Goal: Browse casually: Explore the website without a specific task or goal

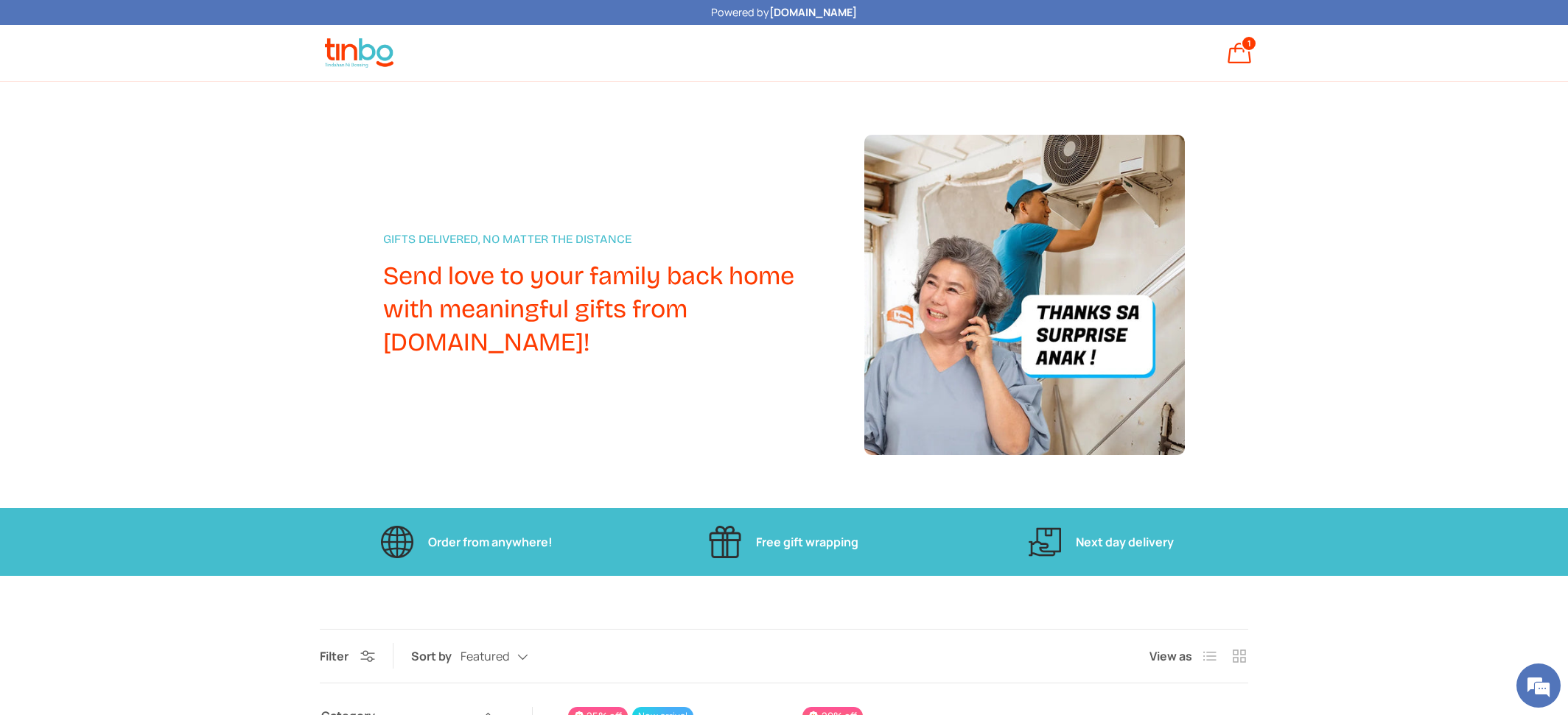
click at [1374, 168] on div "Gifts Delivered, No Matter the Distance Send love to your family back home with…" at bounding box center [784, 295] width 1568 height 427
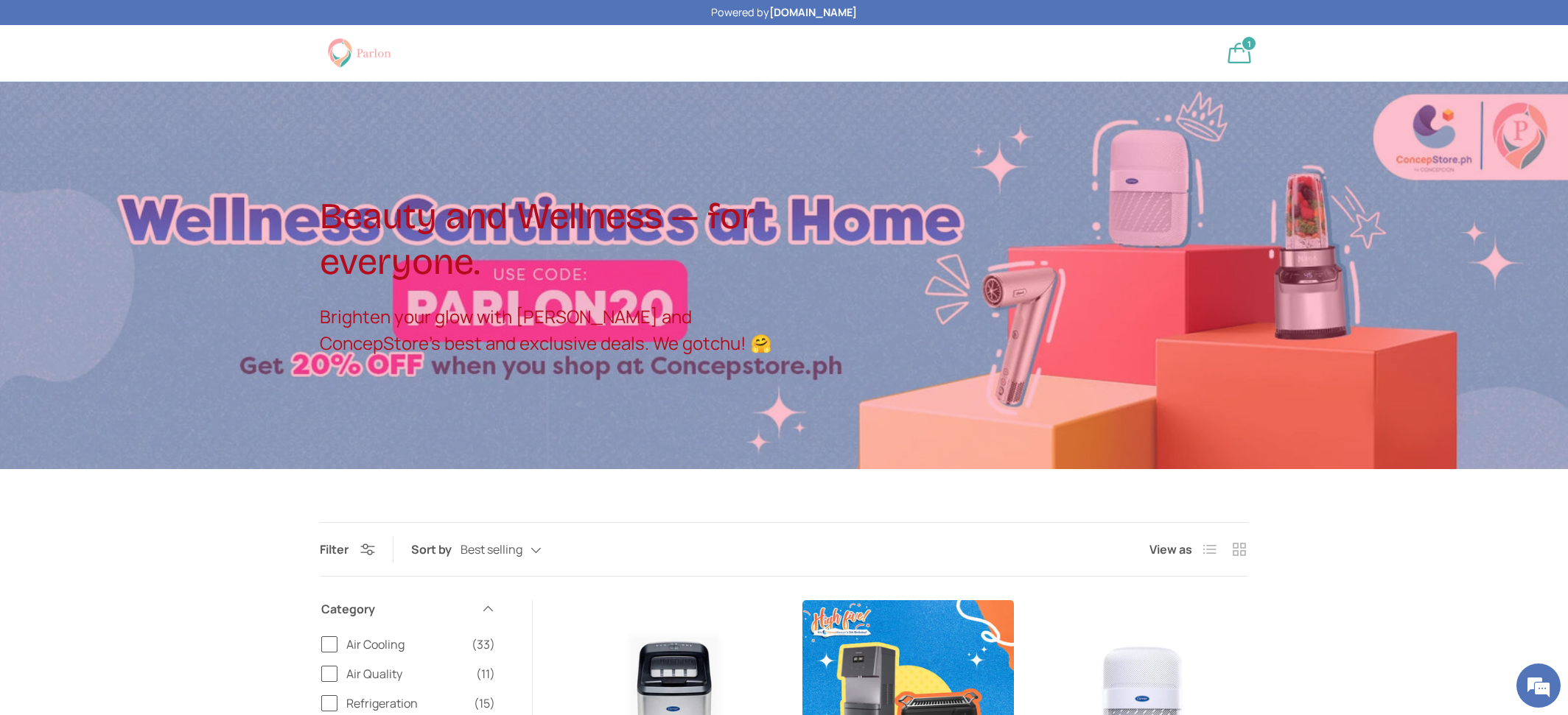
drag, startPoint x: 984, startPoint y: 334, endPoint x: 977, endPoint y: 311, distance: 24.0
click at [985, 334] on div at bounding box center [784, 275] width 1568 height 388
